Goal: Use online tool/utility: Utilize a website feature to perform a specific function

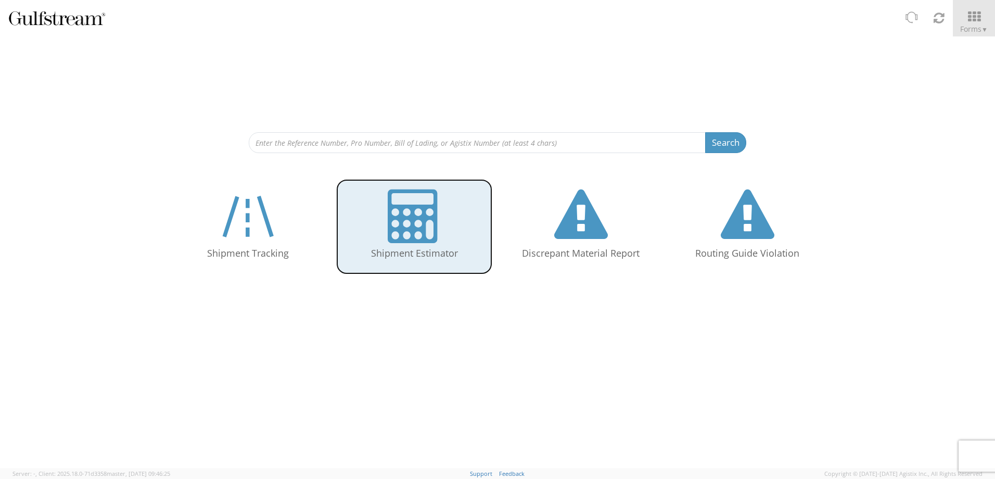
click at [426, 239] on icon at bounding box center [415, 216] width 54 height 54
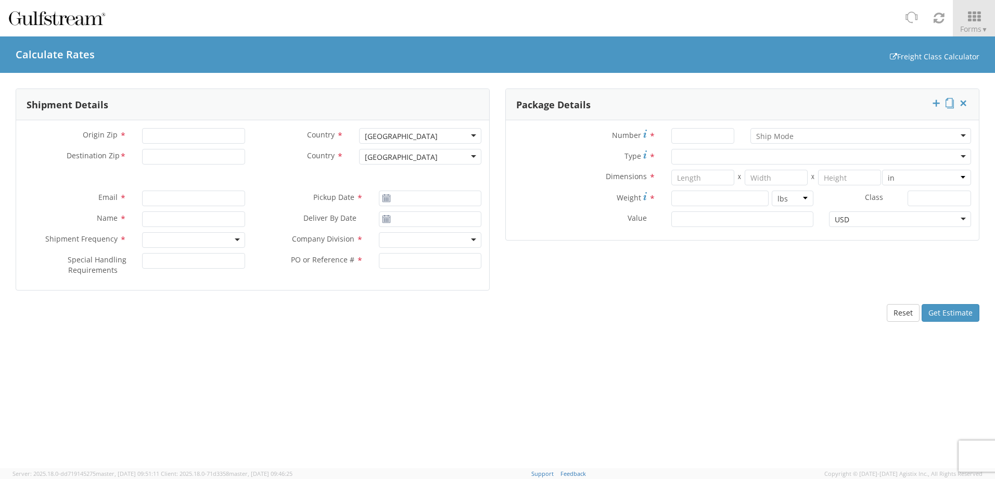
click at [840, 364] on div "Shipment Details Origin Zip * Country * [GEOGRAPHIC_DATA] [GEOGRAPHIC_DATA] [GE…" at bounding box center [497, 270] width 995 height 395
click at [792, 408] on div "Shipment Details Origin Zip * Country * [GEOGRAPHIC_DATA] [GEOGRAPHIC_DATA] [GE…" at bounding box center [497, 270] width 995 height 395
click at [174, 137] on input "Origin Zip *" at bounding box center [193, 136] width 102 height 16
type input "92231"
type input "92081"
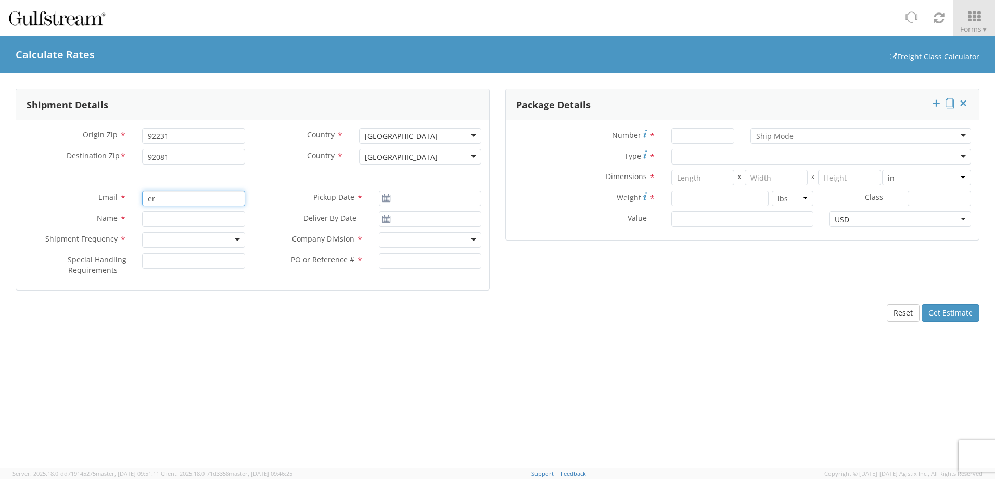
type input "[PERSON_NAME][EMAIL_ADDRESS][PERSON_NAME][DOMAIN_NAME]"
type input "[DATE]"
type input "[PERSON_NAME]"
type input "[DATE]"
type input "123"
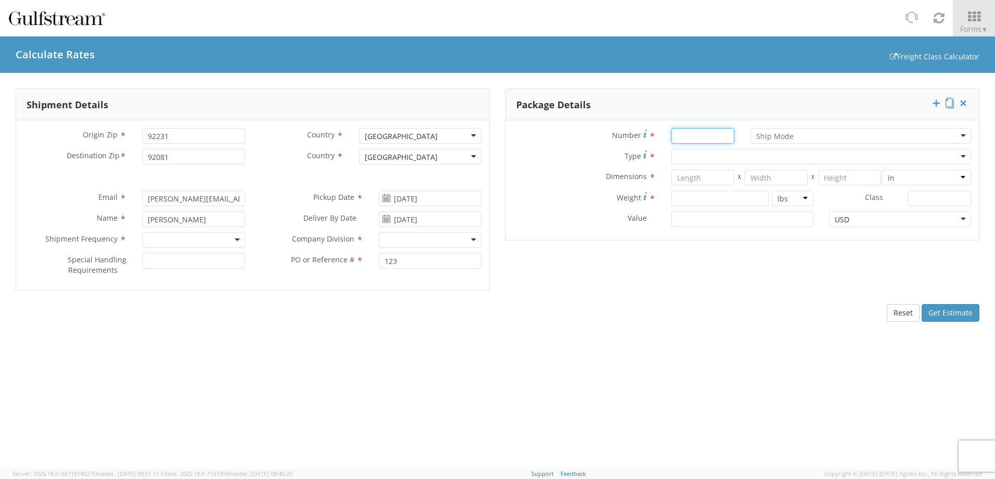
type input "1"
type input "100"
type input "20"
type input "36"
type input "270"
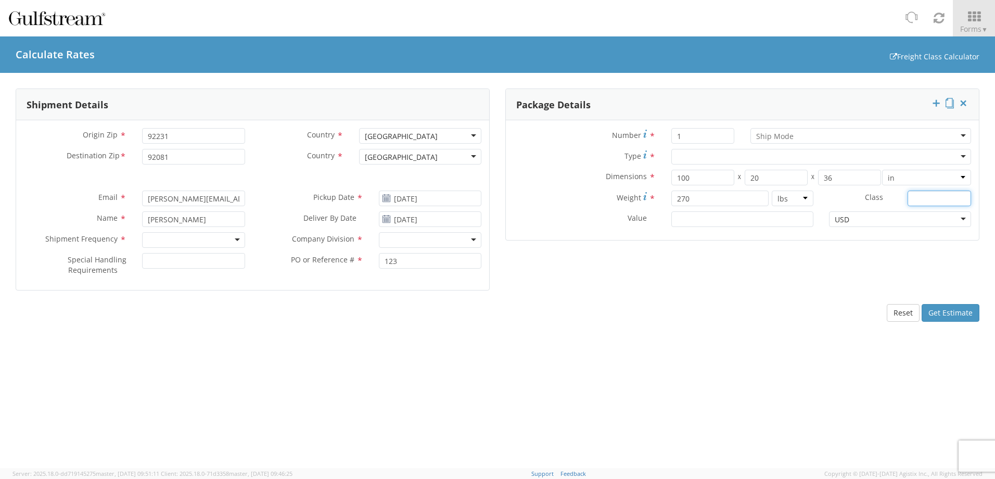
type input "150"
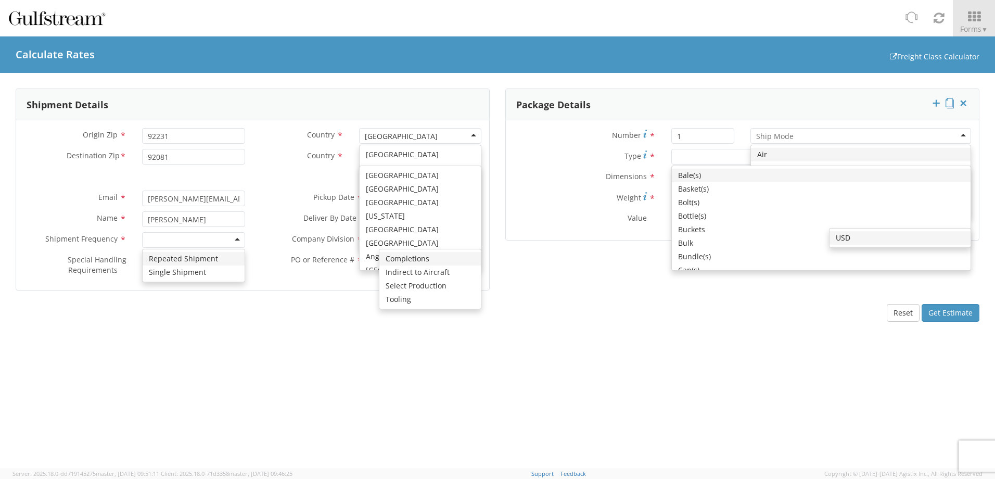
scroll to position [2623, 0]
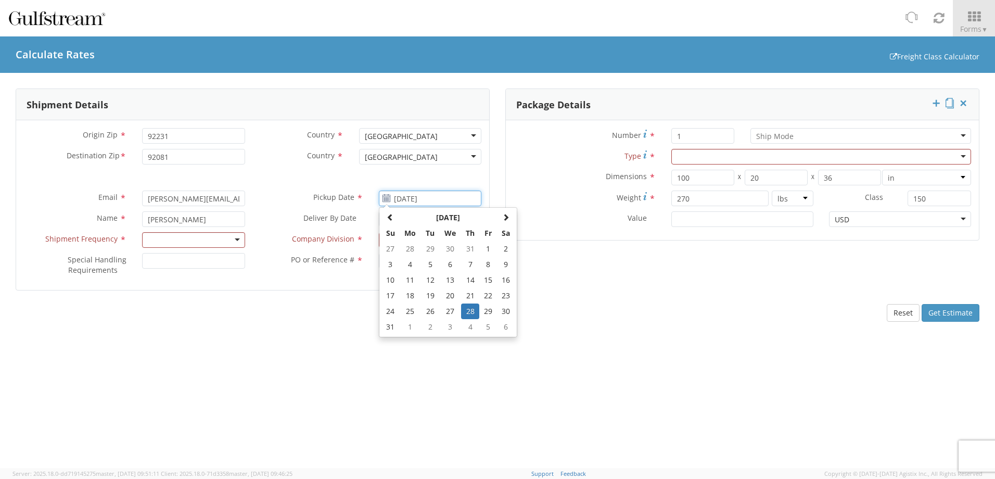
drag, startPoint x: 437, startPoint y: 198, endPoint x: 323, endPoint y: 202, distance: 114.0
click at [323, 202] on div "Pickup Date * [DATE] [DATE] Su Mo Tu We Th Fr Sa 27 28 29 30 31 1 2 3 4 5 6 7 8…" at bounding box center [371, 198] width 237 height 16
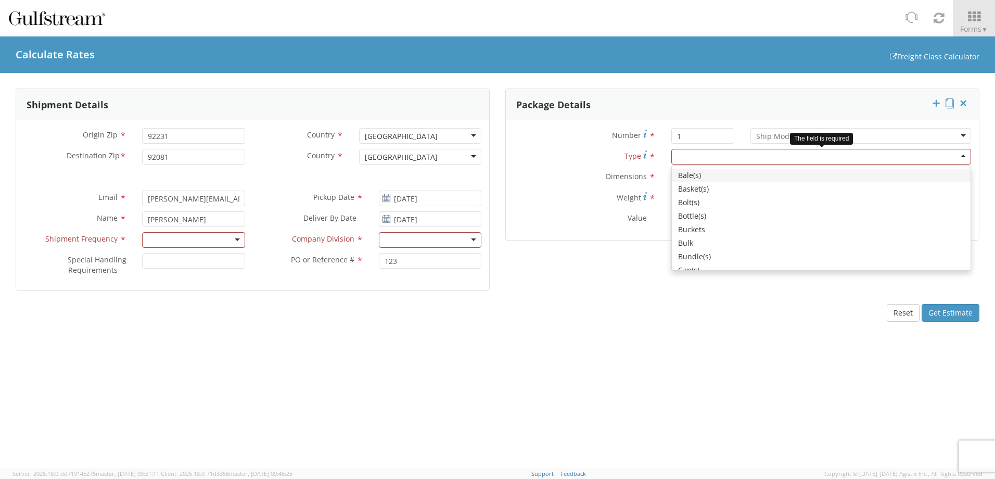
click at [943, 152] on div at bounding box center [821, 157] width 300 height 16
type input "cr"
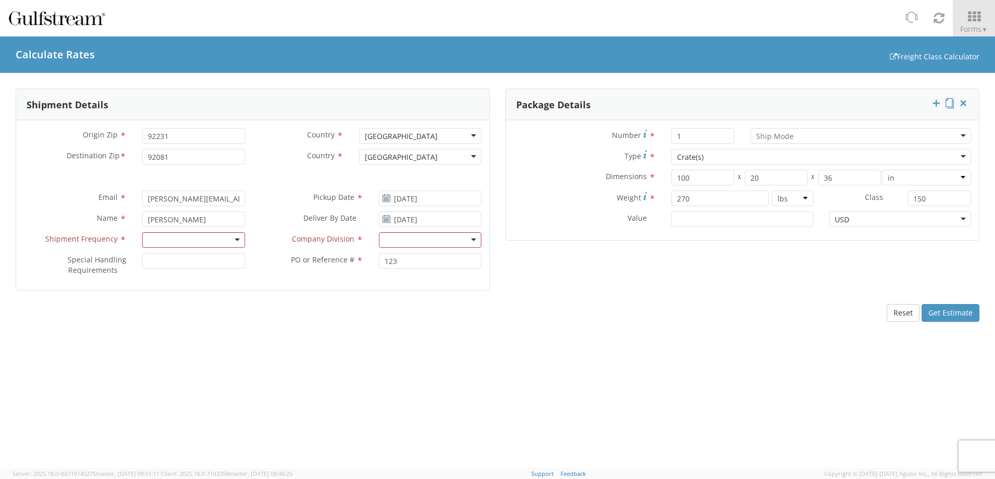
scroll to position [0, 0]
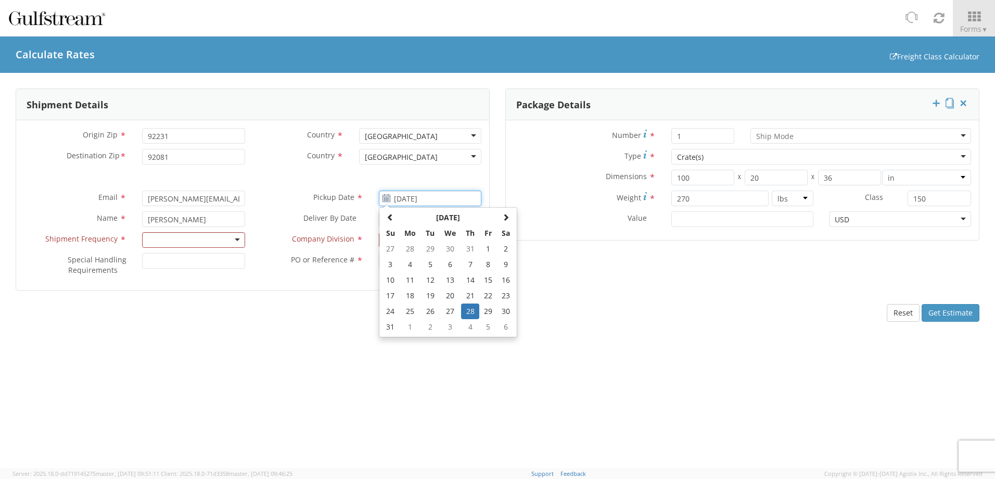
click at [236, 200] on div "Email * [PERSON_NAME][EMAIL_ADDRESS][PERSON_NAME][DOMAIN_NAME] Pickup Date * [D…" at bounding box center [252, 200] width 473 height 21
click at [506, 219] on span at bounding box center [505, 216] width 7 height 7
click at [471, 265] on td "11" at bounding box center [470, 264] width 18 height 16
type input "[DATE]"
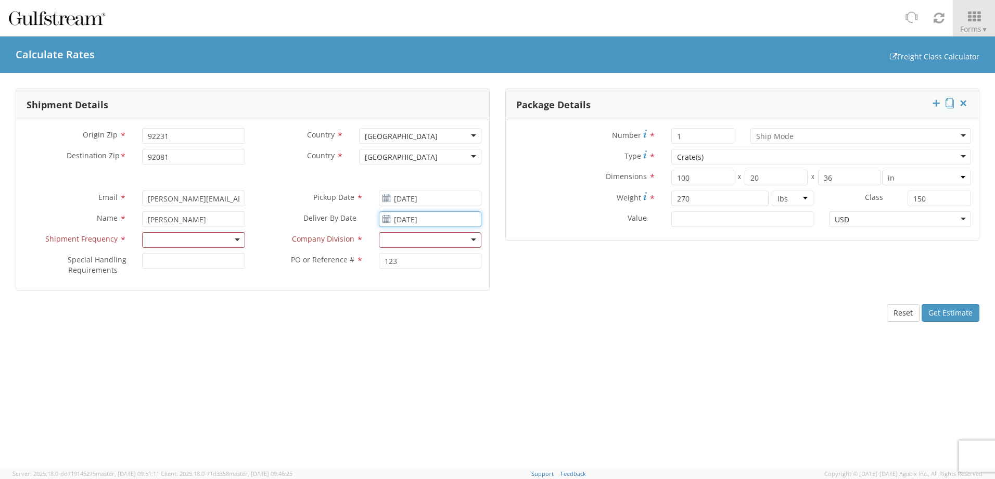
click at [470, 221] on input "[DATE]" at bounding box center [430, 219] width 102 height 16
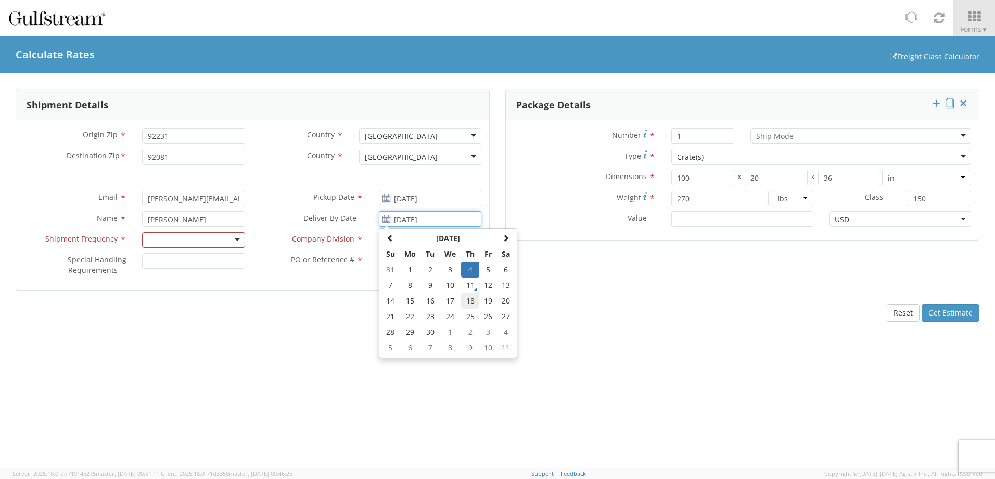
click at [473, 300] on td "18" at bounding box center [470, 301] width 18 height 16
type input "[DATE]"
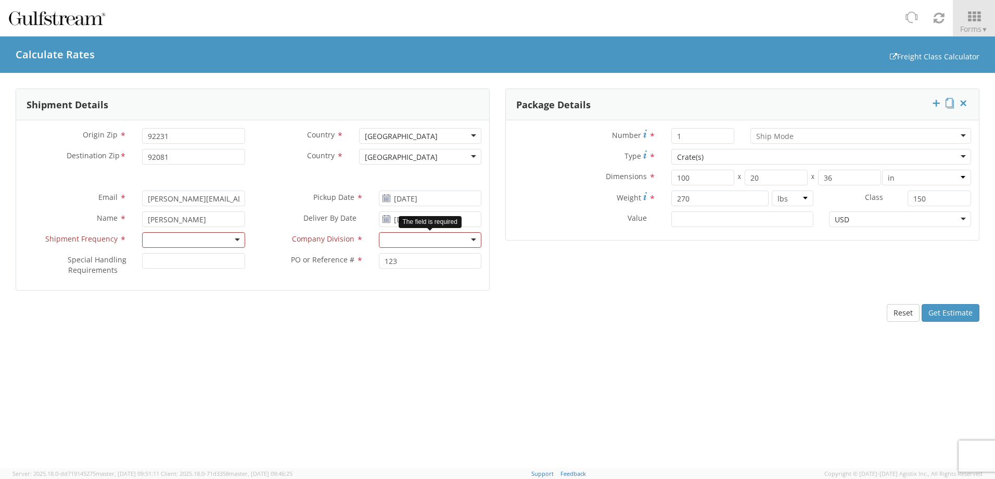
click at [451, 247] on div at bounding box center [430, 240] width 102 height 16
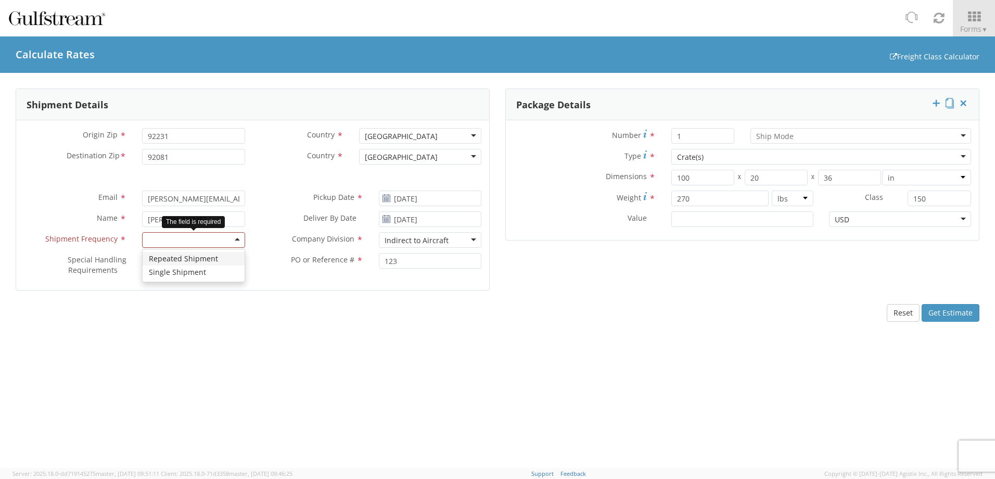
click at [171, 240] on div at bounding box center [193, 240] width 102 height 16
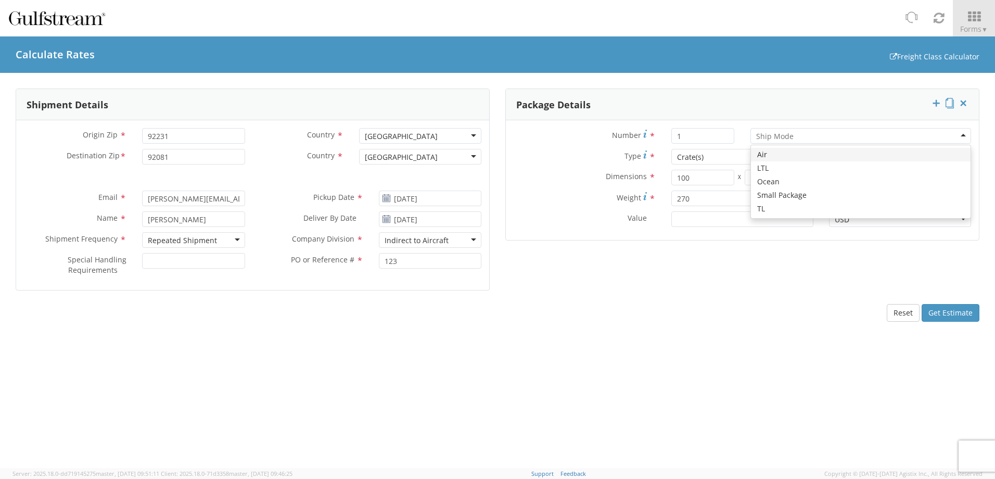
click at [810, 138] on div at bounding box center [860, 136] width 221 height 16
drag, startPoint x: 694, startPoint y: 180, endPoint x: 449, endPoint y: 199, distance: 245.8
click at [506, 195] on div "Number * 1 LTL LTL Air LTL Ocean Small Package TL Type * Crate(s) Crate(s) Bale…" at bounding box center [742, 180] width 473 height 120
type input "108"
type input "32"
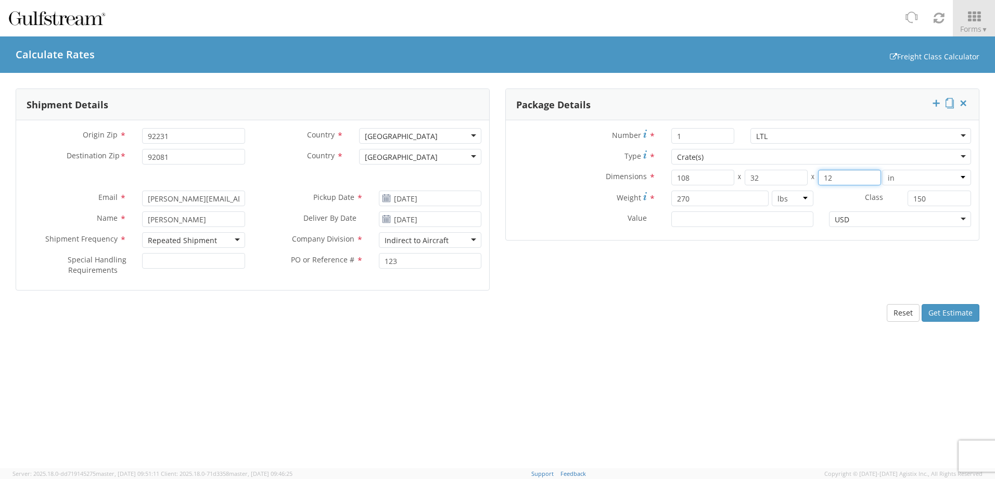
type input "12"
drag, startPoint x: 711, startPoint y: 201, endPoint x: 494, endPoint y: 220, distance: 217.7
click at [515, 217] on div "Number * 1 LTL LTL Air LTL Ocean Small Package TL Type * Crate(s) Crate(s) Bale…" at bounding box center [742, 180] width 473 height 120
type input "180"
click at [946, 314] on button "Get Estimate" at bounding box center [950, 313] width 58 height 18
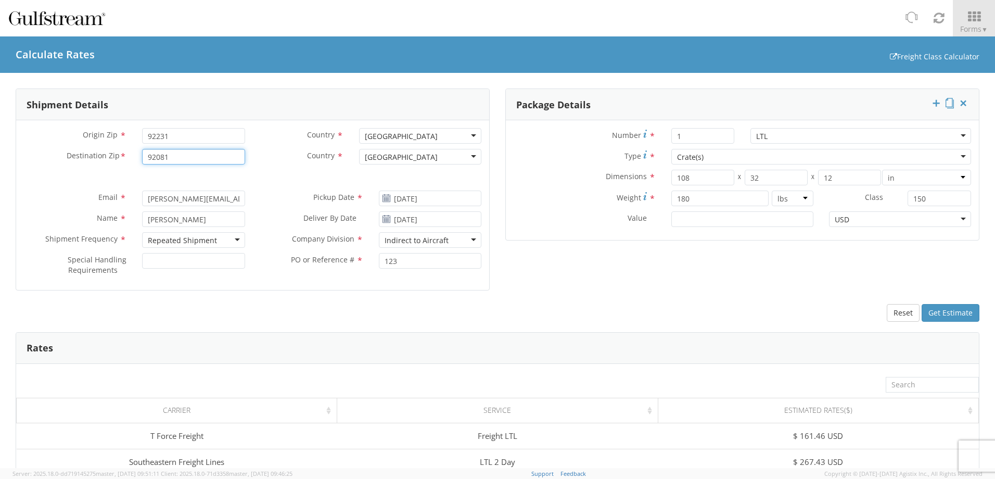
drag, startPoint x: 183, startPoint y: 158, endPoint x: -2, endPoint y: 167, distance: 185.4
click at [0, 167] on html "annexa Batch Shipping Guide Created with Sketch. calendar Created with Sketch." at bounding box center [497, 239] width 995 height 479
type input "67214"
drag, startPoint x: 701, startPoint y: 173, endPoint x: 467, endPoint y: 178, distance: 234.2
click at [467, 178] on div "Shipment Details Origin Zip * 92231 Country * [GEOGRAPHIC_DATA] [GEOGRAPHIC_DAT…" at bounding box center [497, 195] width 979 height 215
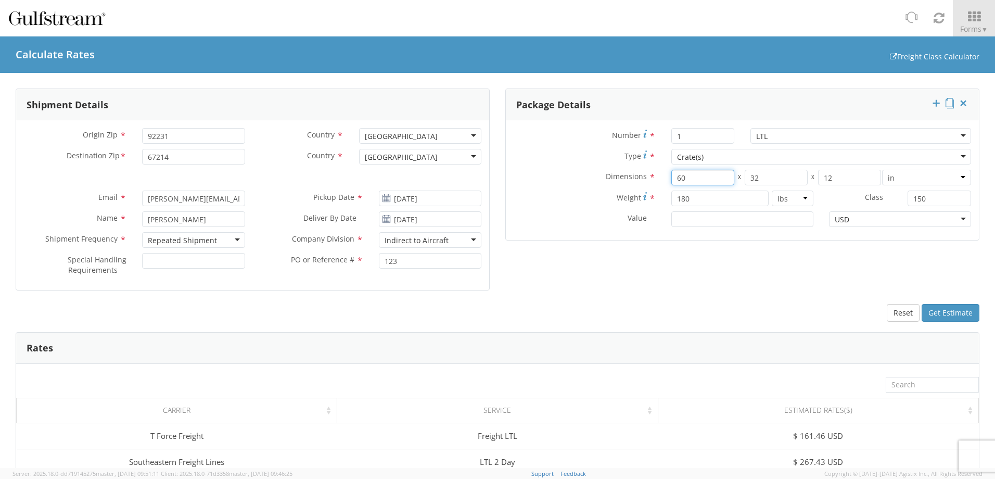
type input "60"
type input "48"
click at [933, 311] on button "Get Estimate" at bounding box center [950, 313] width 58 height 18
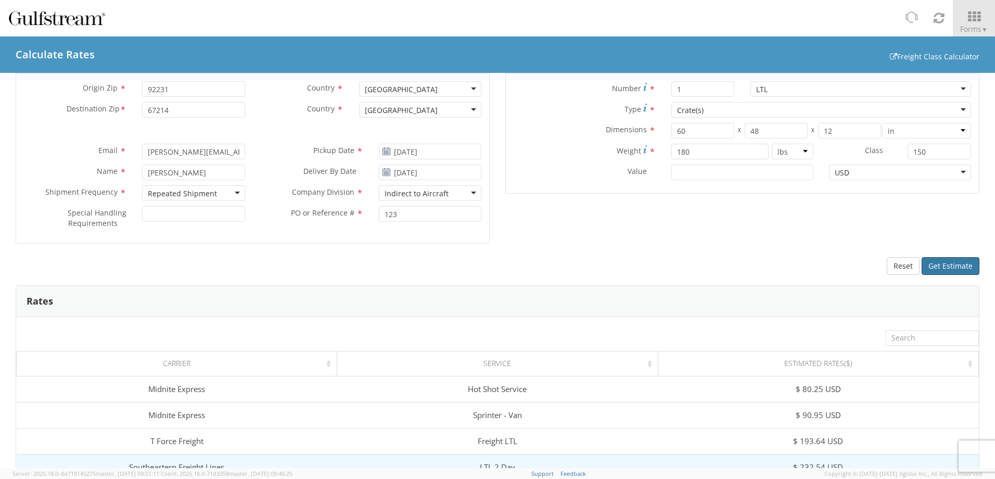
scroll to position [104, 0]
